Goal: Find specific page/section: Find specific page/section

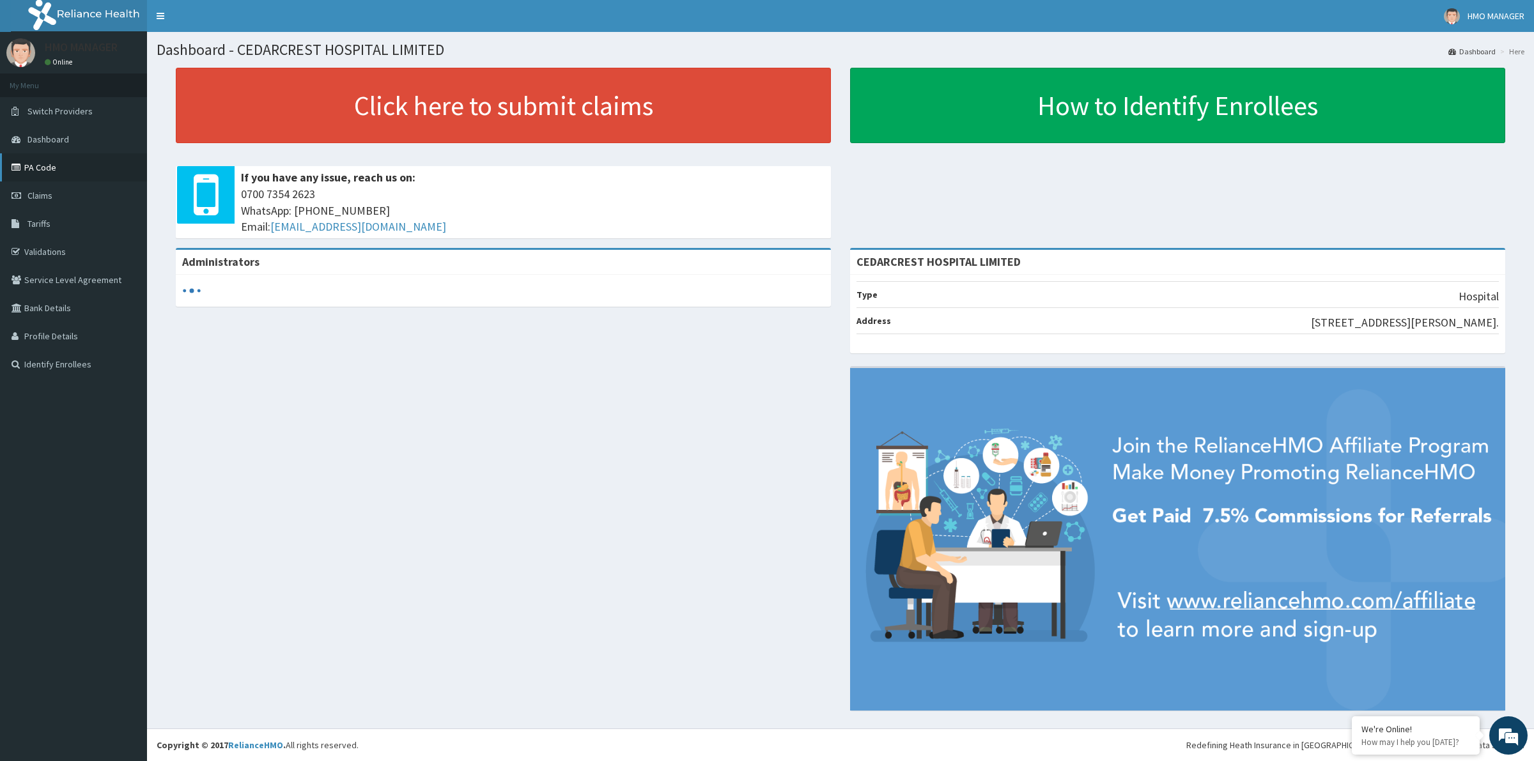
click at [65, 158] on link "PA Code" at bounding box center [73, 167] width 147 height 28
click at [43, 162] on link "PA Code" at bounding box center [73, 167] width 147 height 28
